Goal: Complete application form: Complete application form

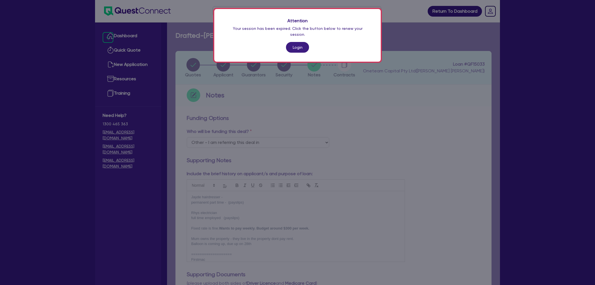
select select "Other"
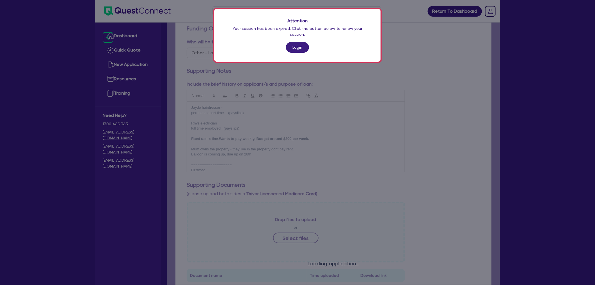
click at [291, 43] on link "Login" at bounding box center [297, 47] width 23 height 11
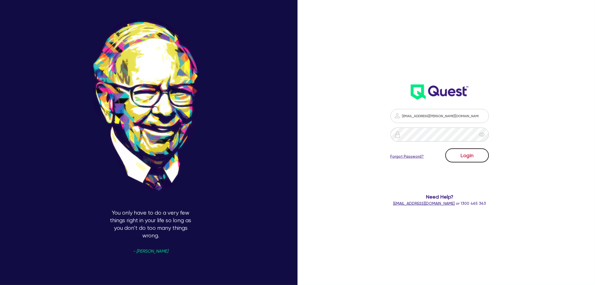
click at [460, 149] on button "Login" at bounding box center [468, 155] width 44 height 14
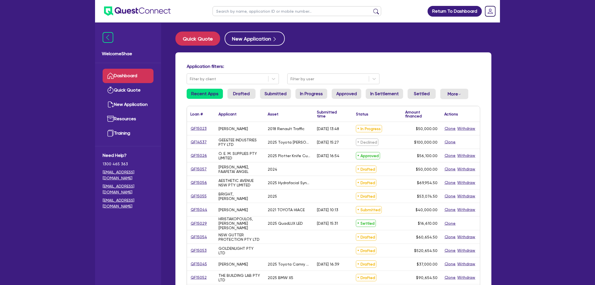
click at [251, 11] on input "text" at bounding box center [297, 11] width 169 height 10
paste input "QF15013"
type input "QF15013"
click at [372, 8] on button "submit" at bounding box center [376, 12] width 9 height 8
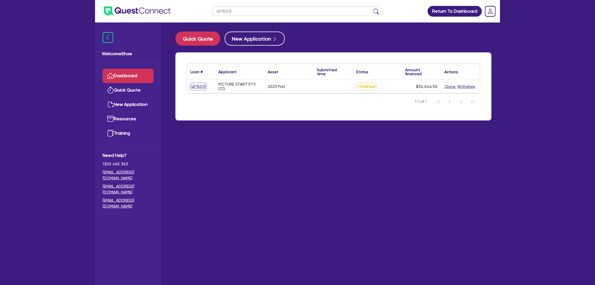
click at [197, 84] on link "QF15013" at bounding box center [199, 86] width 16 height 6
select select "CARS_AND_LIGHT_TRUCKS"
select select "PASSENGER_VEHICLES"
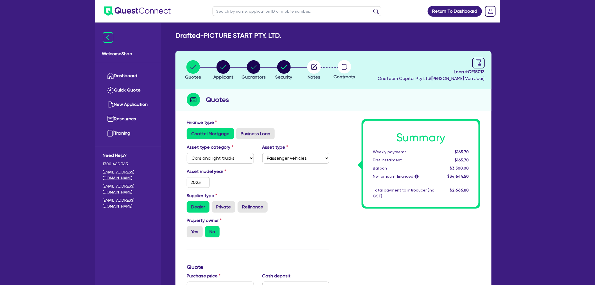
drag, startPoint x: 471, startPoint y: 220, endPoint x: 417, endPoint y: 165, distance: 77.4
click at [471, 220] on div "Summary Weekly payments $165.70 First instalment $165.70 Balloon $3,300.00 Net …" at bounding box center [409, 283] width 151 height 329
click at [255, 69] on circle "button" at bounding box center [254, 67] width 14 height 14
select select "MR"
select select "VIC"
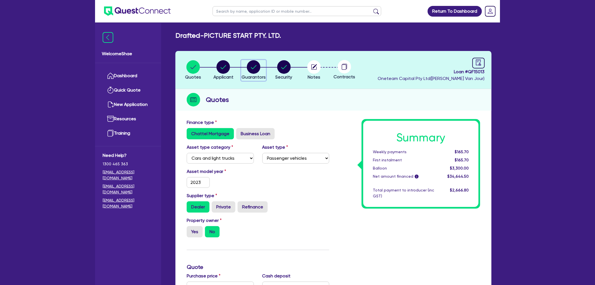
select select "DE_FACTO"
select select "CASH"
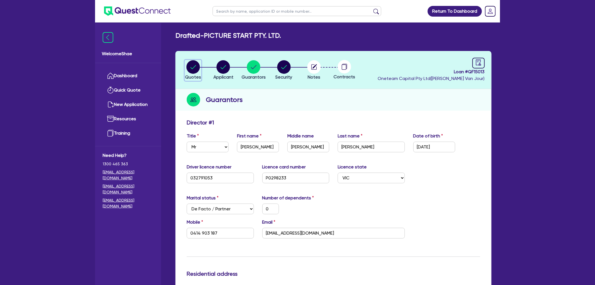
click at [199, 63] on circle "button" at bounding box center [194, 67] width 14 height 14
select select "CARS_AND_LIGHT_TRUCKS"
select select "PASSENGER_VEHICLES"
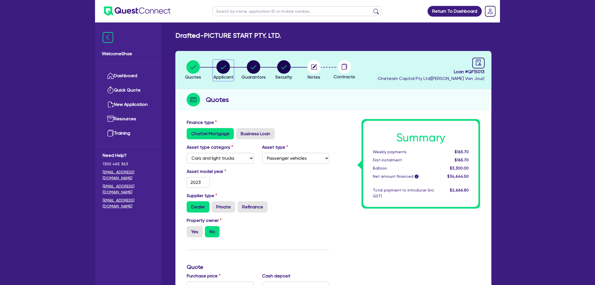
drag, startPoint x: 227, startPoint y: 65, endPoint x: 223, endPoint y: 95, distance: 30.1
click at [227, 65] on circle "button" at bounding box center [224, 67] width 14 height 14
select select "COMPANY"
select select "ACCOMODATION_FOOD"
select select "HOTELS"
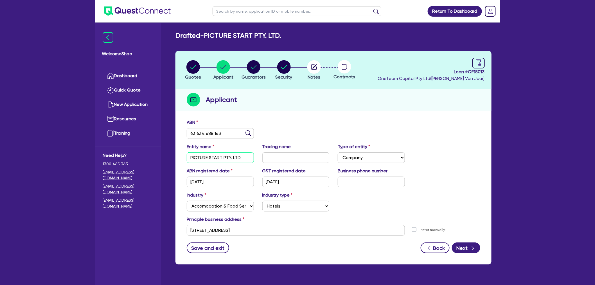
click at [210, 159] on input "PICTURE START PTY. LTD." at bounding box center [220, 157] width 67 height 11
click at [211, 134] on input "63 634 688 163" at bounding box center [220, 133] width 67 height 11
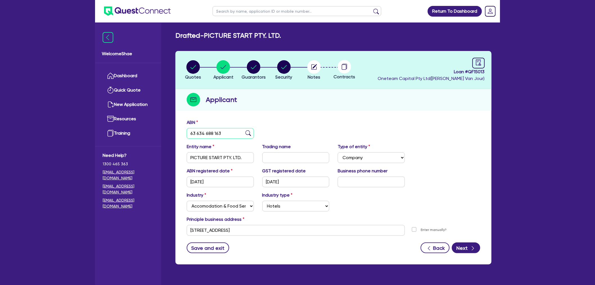
click at [211, 134] on input "63 634 688 163" at bounding box center [220, 133] width 67 height 11
click at [217, 231] on input "[STREET_ADDRESS]" at bounding box center [296, 230] width 218 height 11
drag, startPoint x: 254, startPoint y: 66, endPoint x: 294, endPoint y: 117, distance: 64.7
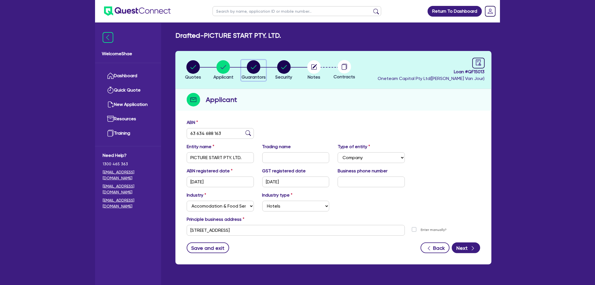
click at [254, 66] on circle "button" at bounding box center [254, 67] width 14 height 14
select select "MR"
select select "VIC"
select select "DE_FACTO"
select select "CASH"
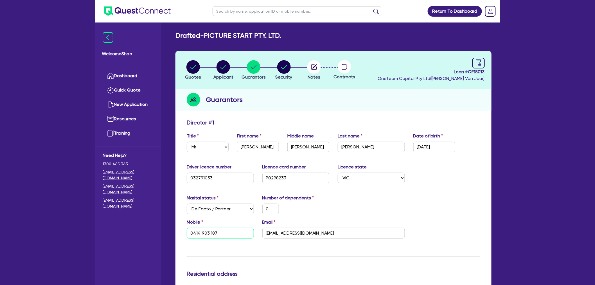
drag, startPoint x: 233, startPoint y: 234, endPoint x: 144, endPoint y: 235, distance: 88.4
click at [312, 67] on icon "button" at bounding box center [314, 66] width 5 height 5
select select "Other"
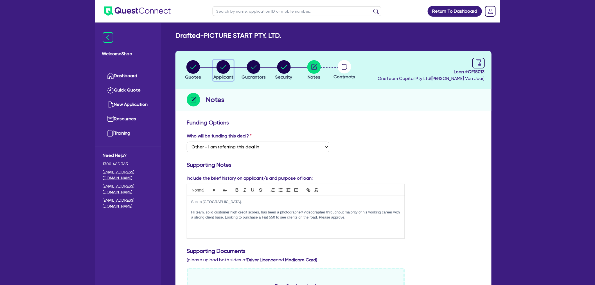
click at [227, 69] on circle "button" at bounding box center [224, 67] width 14 height 14
select select "COMPANY"
select select "ACCOMODATION_FOOD"
select select "HOTELS"
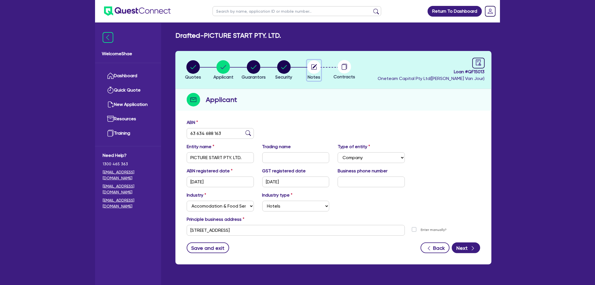
click at [309, 65] on circle "button" at bounding box center [315, 67] width 14 height 14
select select "Other"
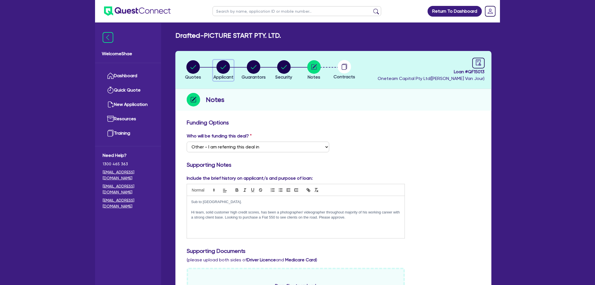
click at [229, 64] on circle "button" at bounding box center [224, 67] width 14 height 14
select select "COMPANY"
select select "ACCOMODATION_FOOD"
select select "HOTELS"
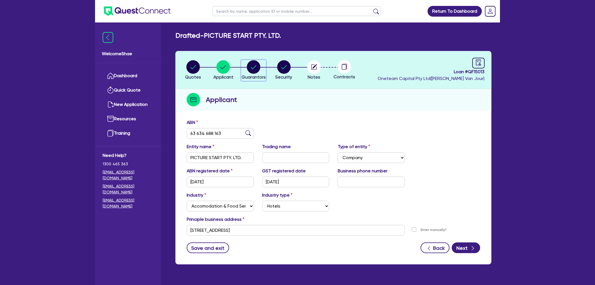
click at [255, 66] on circle "button" at bounding box center [254, 67] width 14 height 14
select select "MR"
select select "VIC"
select select "DE_FACTO"
select select "CASH"
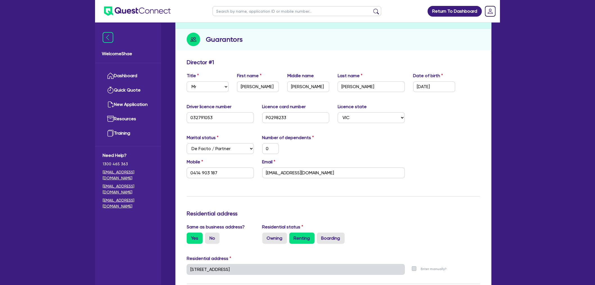
scroll to position [62, 0]
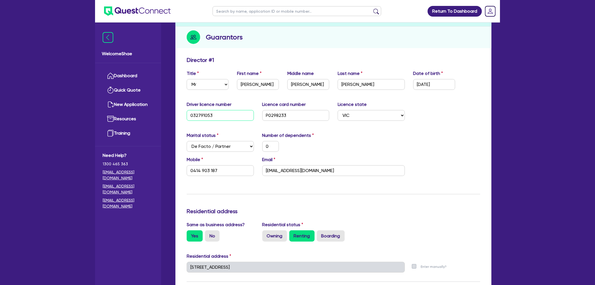
click at [200, 116] on input "032791053" at bounding box center [220, 115] width 67 height 11
click at [276, 116] on input "P0298233" at bounding box center [296, 115] width 67 height 11
drag, startPoint x: 241, startPoint y: 168, endPoint x: 131, endPoint y: 166, distance: 109.5
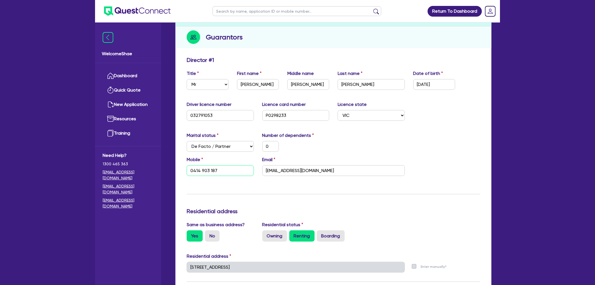
click at [131, 166] on div "Welcome Shae Dashboard Quick Quote New Application Ref Company Ref Salesperson …" at bounding box center [297, 266] width 405 height 657
click at [276, 170] on input "[EMAIL_ADDRESS][DOMAIN_NAME]" at bounding box center [334, 170] width 143 height 11
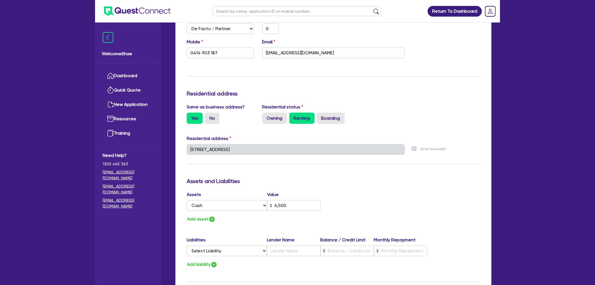
scroll to position [187, 0]
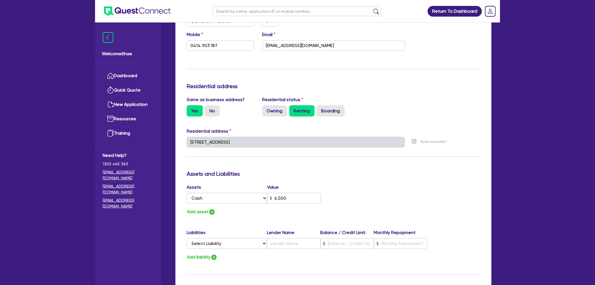
click at [162, 145] on div "Welcome Shae Dashboard Quick Quote New Application Ref Company Ref Salesperson …" at bounding box center [297, 141] width 405 height 657
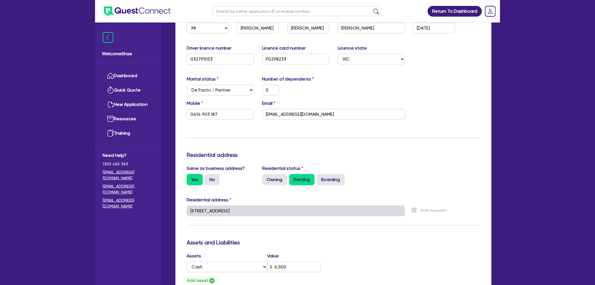
scroll to position [0, 0]
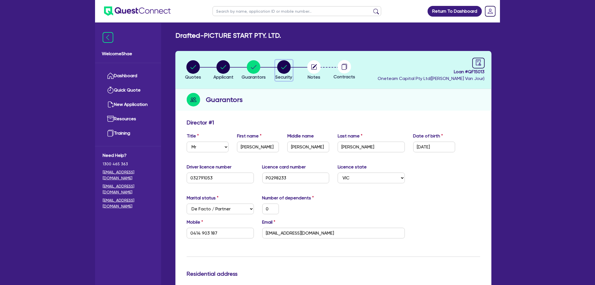
click at [284, 64] on circle "button" at bounding box center [284, 67] width 14 height 14
select select "CARS_AND_LIGHT_TRUCKS"
select select "PASSENGER_VEHICLES"
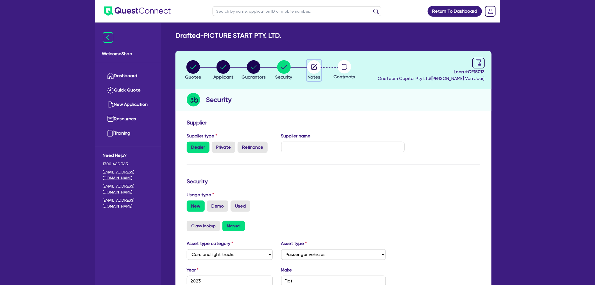
click at [315, 66] on circle "button" at bounding box center [315, 67] width 14 height 14
select select "Other"
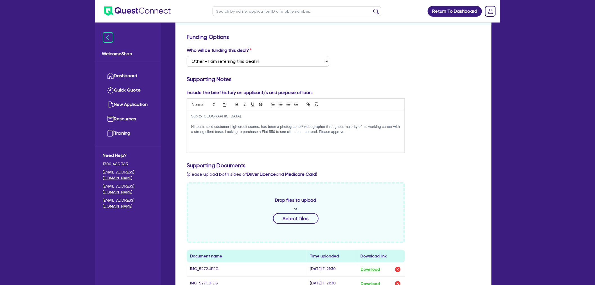
scroll to position [125, 0]
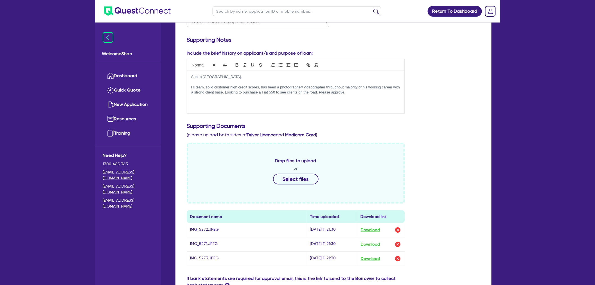
click at [384, 116] on div "Include the brief history on applicant/s and purpose of loan: Sub to westlawn. …" at bounding box center [334, 84] width 302 height 68
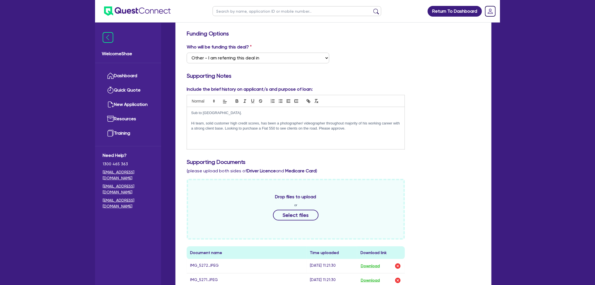
scroll to position [0, 0]
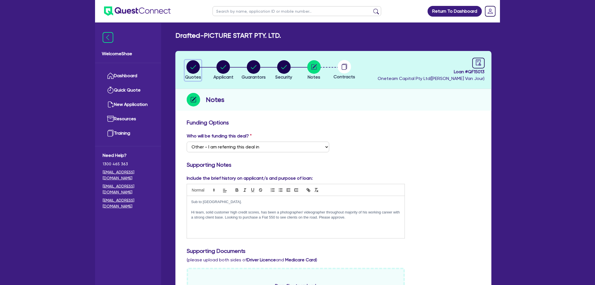
click at [198, 69] on circle "button" at bounding box center [194, 67] width 14 height 14
select select "CARS_AND_LIGHT_TRUCKS"
select select "PASSENGER_VEHICLES"
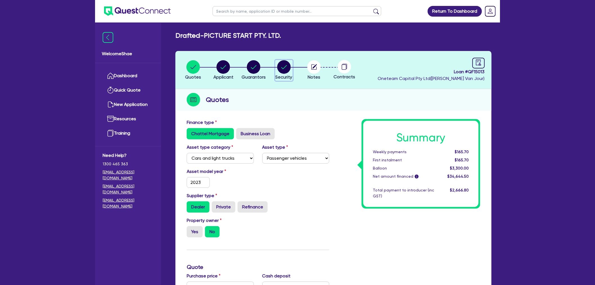
drag, startPoint x: 288, startPoint y: 69, endPoint x: 275, endPoint y: 68, distance: 13.0
click at [288, 69] on circle "button" at bounding box center [284, 67] width 14 height 14
select select "CARS_AND_LIGHT_TRUCKS"
select select "PASSENGER_VEHICLES"
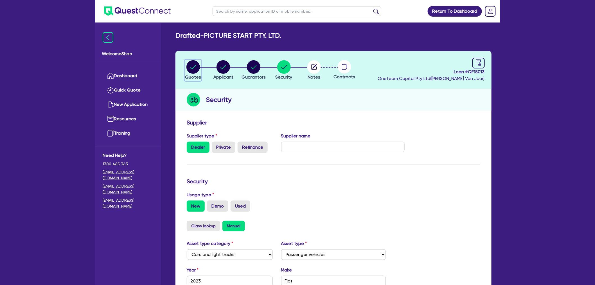
click at [187, 69] on icon "button" at bounding box center [194, 67] width 14 height 14
select select "CARS_AND_LIGHT_TRUCKS"
select select "PASSENGER_VEHICLES"
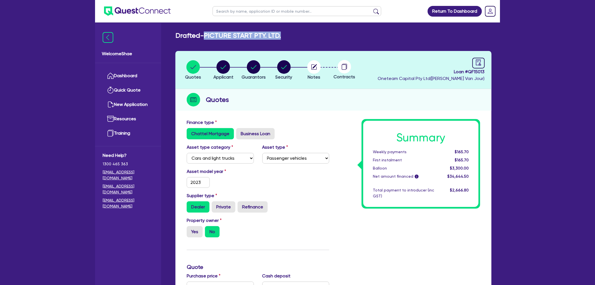
drag, startPoint x: 286, startPoint y: 34, endPoint x: 206, endPoint y: 34, distance: 80.8
click at [206, 34] on div "Drafted - PICTURE START PTY. LTD." at bounding box center [333, 36] width 325 height 8
copy h2 "PICTURE START PTY. LTD."
click at [320, 71] on icon "button" at bounding box center [315, 67] width 14 height 14
select select "Other"
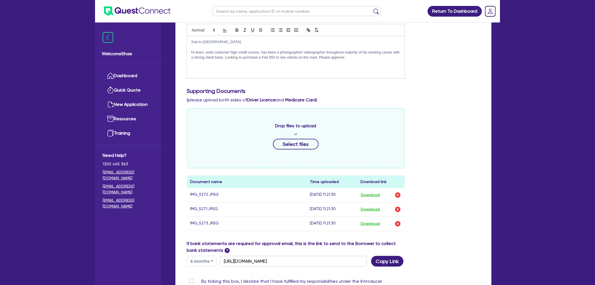
scroll to position [219, 0]
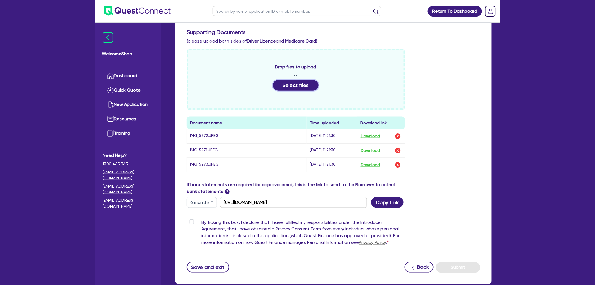
click at [293, 83] on button "Select files" at bounding box center [296, 85] width 46 height 11
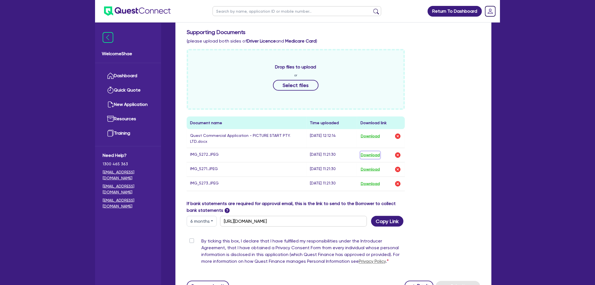
click at [374, 153] on button "Download" at bounding box center [371, 154] width 20 height 7
click at [378, 167] on button "Download" at bounding box center [371, 169] width 20 height 7
click at [375, 184] on button "Download" at bounding box center [371, 183] width 20 height 7
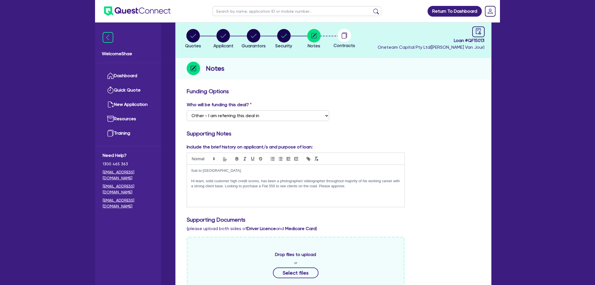
scroll to position [0, 0]
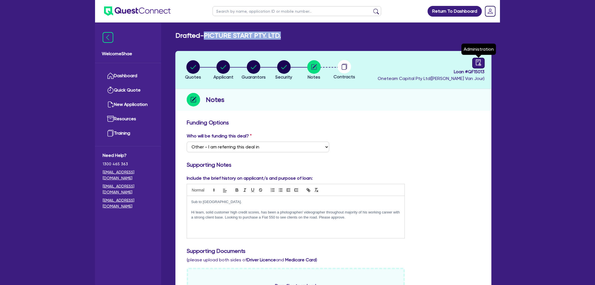
click at [477, 63] on icon "audit" at bounding box center [479, 62] width 6 height 6
select select "DRAFTED_NEW"
select select "Other"
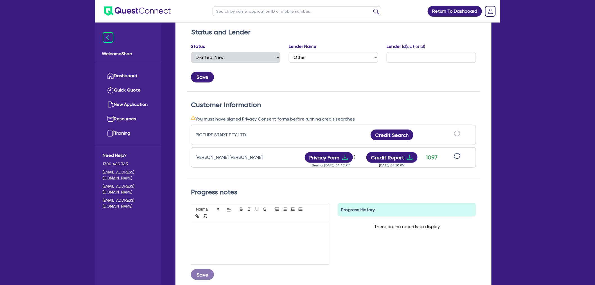
scroll to position [94, 0]
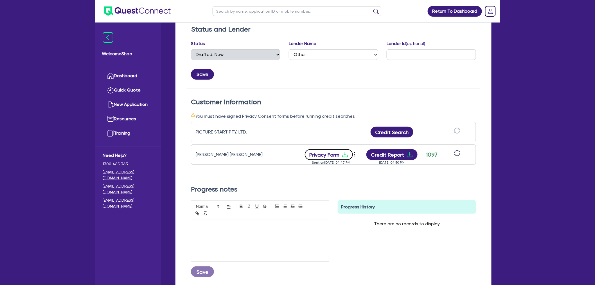
click at [342, 156] on icon "download" at bounding box center [345, 154] width 7 height 7
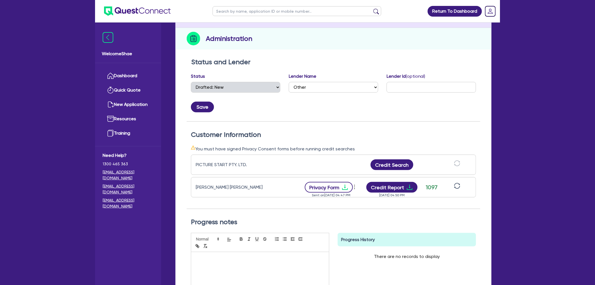
scroll to position [0, 0]
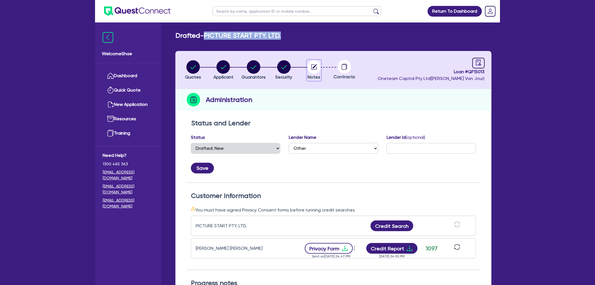
click at [313, 67] on circle "button" at bounding box center [315, 67] width 14 height 14
select select "Other"
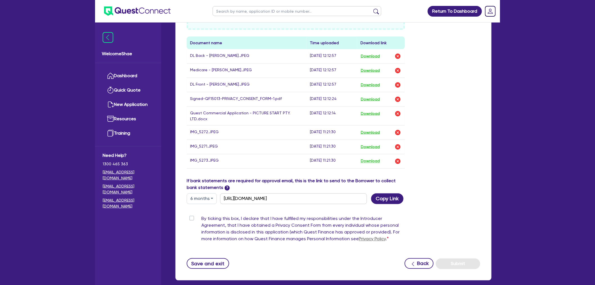
scroll to position [313, 0]
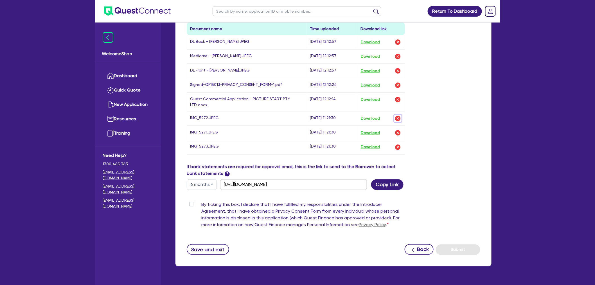
click at [400, 118] on img "button" at bounding box center [398, 118] width 7 height 7
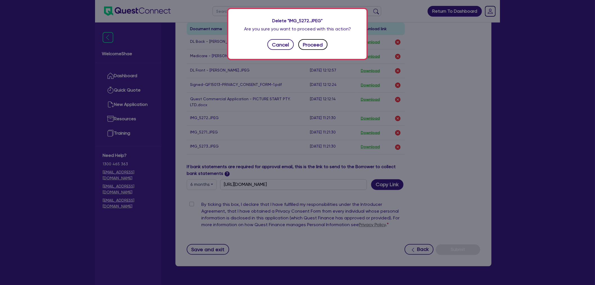
click at [308, 48] on button "Proceed" at bounding box center [313, 44] width 29 height 11
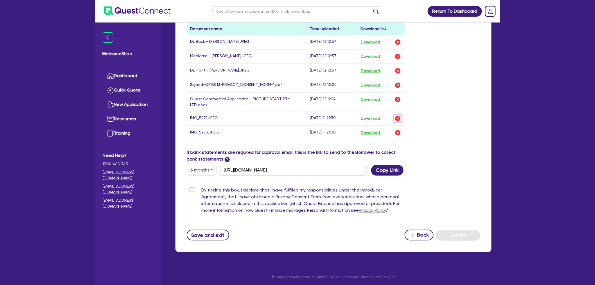
click at [399, 119] on img "button" at bounding box center [398, 118] width 7 height 7
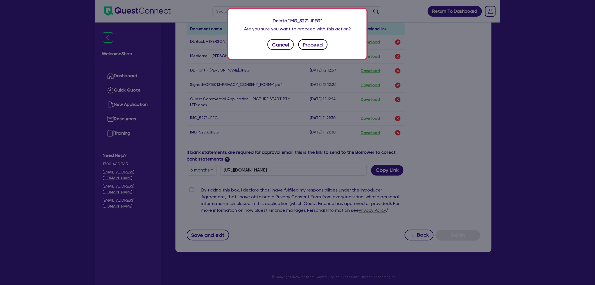
click at [309, 41] on button "Proceed" at bounding box center [313, 44] width 29 height 11
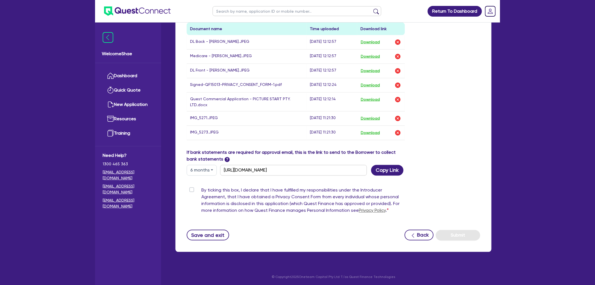
scroll to position [299, 0]
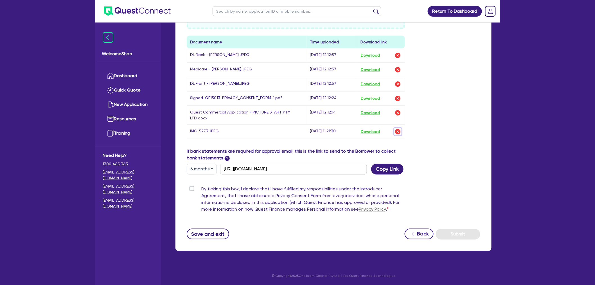
click at [396, 131] on img "button" at bounding box center [398, 131] width 7 height 7
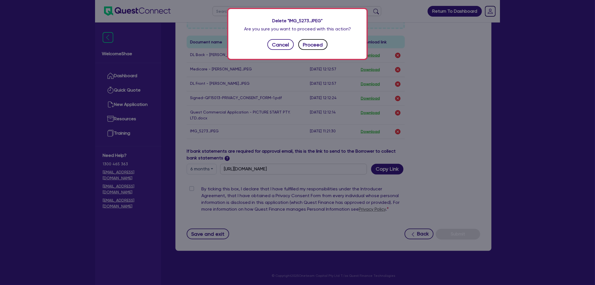
click at [307, 40] on button "Proceed" at bounding box center [313, 44] width 29 height 11
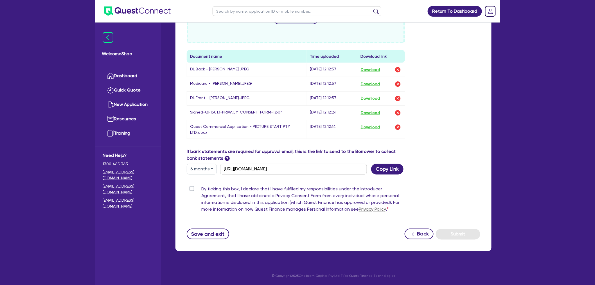
click at [1, 203] on div "Return To Dashboard Edit Profile Logout Welcome Shae Dashboard Quick Quote New …" at bounding box center [297, 0] width 595 height 570
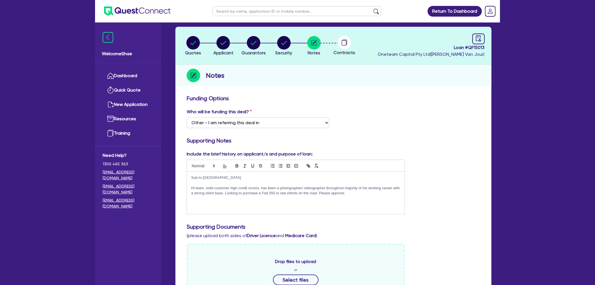
scroll to position [94, 0]
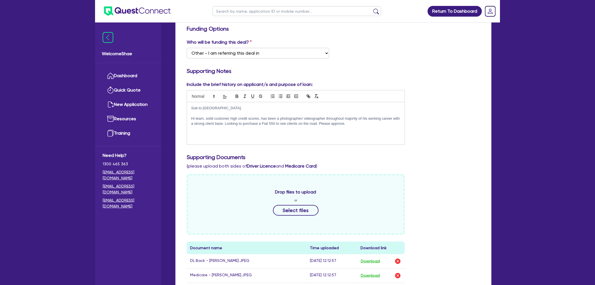
drag, startPoint x: 188, startPoint y: 118, endPoint x: 376, endPoint y: 124, distance: 188.1
click at [376, 124] on div "Sub to [GEOGRAPHIC_DATA]. Hi team, solid customer high credit scores, has been …" at bounding box center [296, 123] width 218 height 42
copy p "Hi team, solid customer high credit scores, has been a photographer/ videograph…"
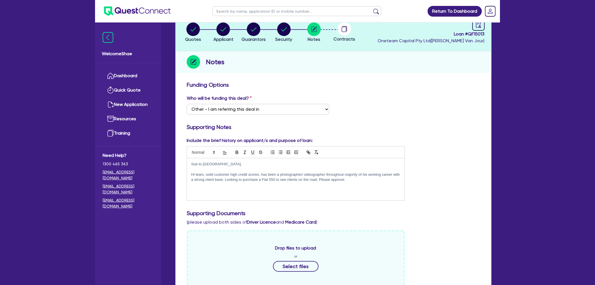
scroll to position [0, 0]
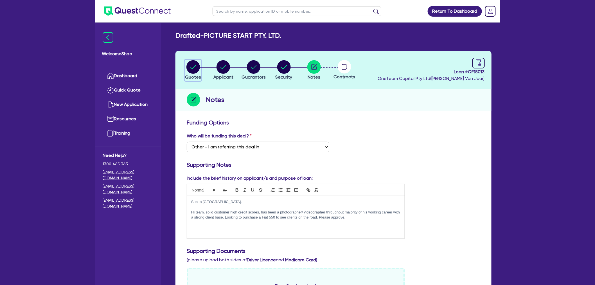
drag, startPoint x: 194, startPoint y: 68, endPoint x: 207, endPoint y: 83, distance: 20.5
click at [194, 68] on icon "button" at bounding box center [194, 67] width 6 height 4
select select "CARS_AND_LIGHT_TRUCKS"
select select "PASSENGER_VEHICLES"
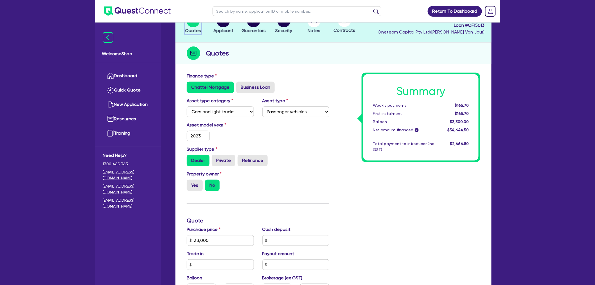
scroll to position [187, 0]
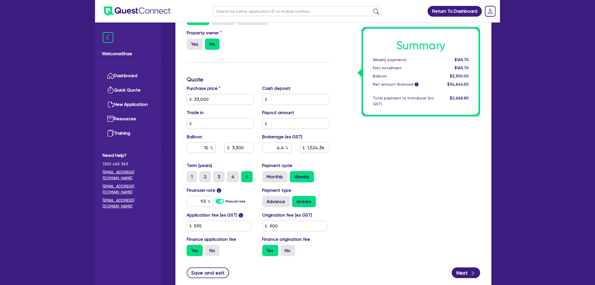
click at [25, 231] on div "Return To Dashboard Edit Profile Logout Welcome Shae Dashboard Quick Quote New …" at bounding box center [297, 68] width 595 height 511
